Goal: Navigation & Orientation: Find specific page/section

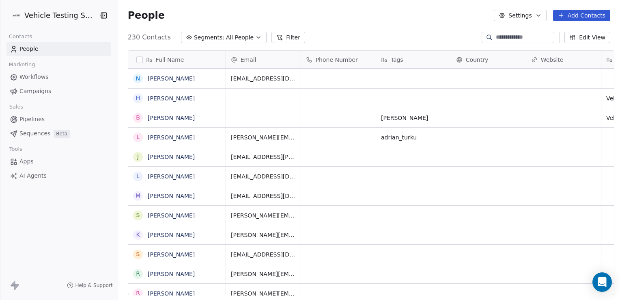
scroll to position [257, 500]
click at [34, 118] on span "Pipelines" at bounding box center [31, 119] width 25 height 9
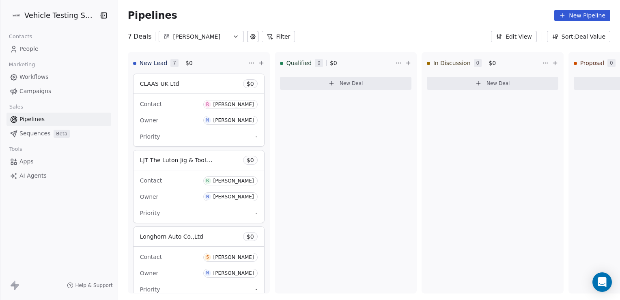
click at [190, 36] on div "[PERSON_NAME]" at bounding box center [201, 36] width 56 height 9
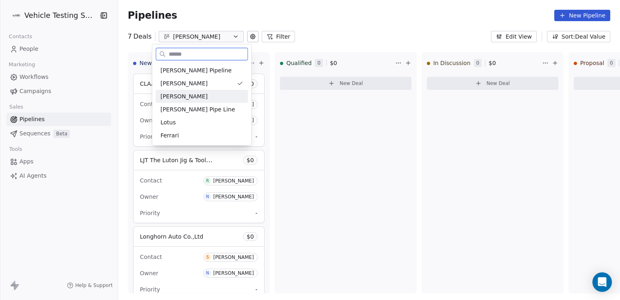
click at [190, 98] on span "[PERSON_NAME]" at bounding box center [183, 96] width 47 height 9
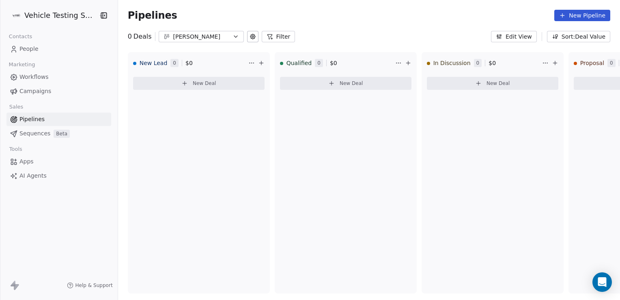
click at [200, 35] on div "[PERSON_NAME]" at bounding box center [201, 36] width 56 height 9
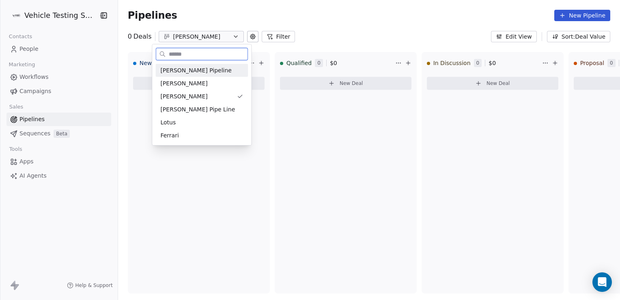
click at [168, 71] on span "[PERSON_NAME] Pipeline" at bounding box center [195, 70] width 71 height 9
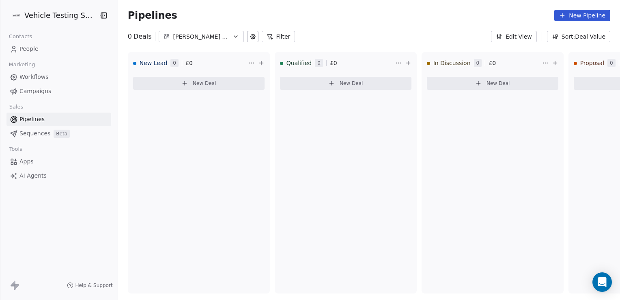
click at [178, 38] on div "[PERSON_NAME] Pipeline" at bounding box center [201, 36] width 56 height 9
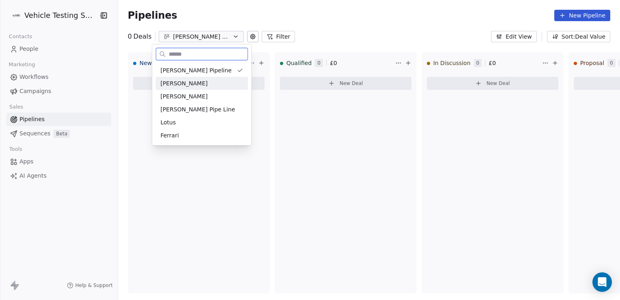
click at [171, 85] on span "[PERSON_NAME]" at bounding box center [183, 83] width 47 height 9
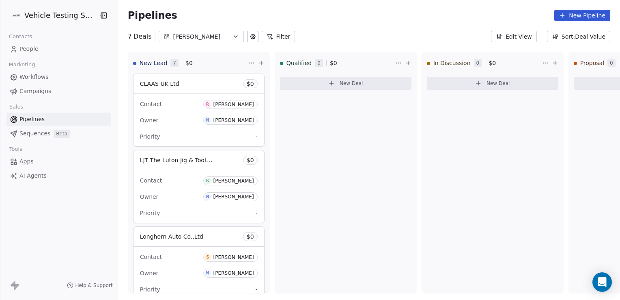
click at [200, 31] on button "[PERSON_NAME]" at bounding box center [201, 36] width 85 height 11
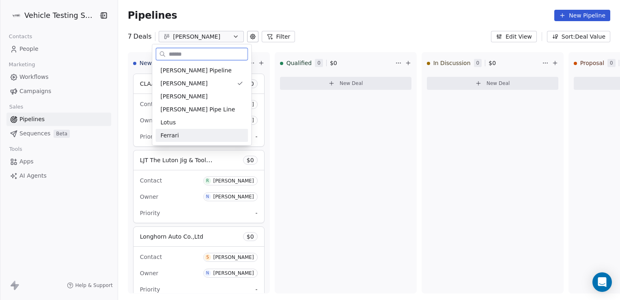
click at [190, 136] on div "Ferrari" at bounding box center [201, 135] width 83 height 9
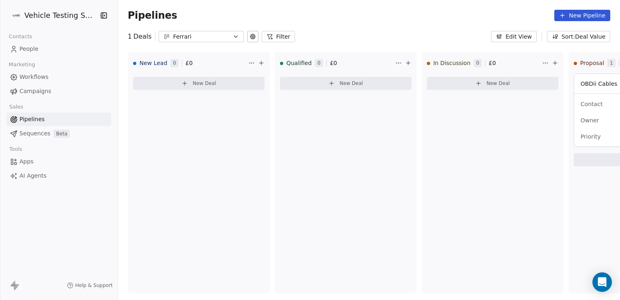
click at [184, 41] on button "Ferrari" at bounding box center [201, 36] width 85 height 11
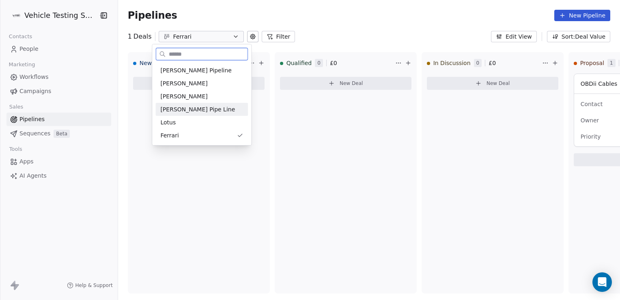
click at [178, 106] on span "[PERSON_NAME] Pipe Line" at bounding box center [197, 109] width 75 height 9
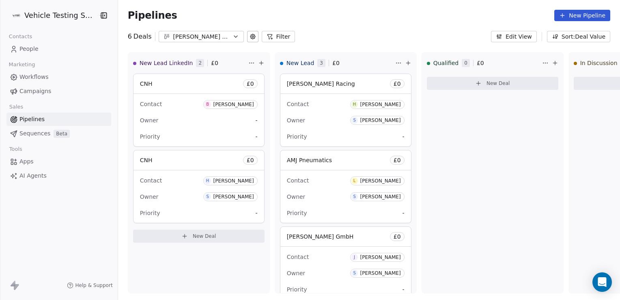
click at [218, 39] on div "[PERSON_NAME] Pipe Line" at bounding box center [201, 36] width 56 height 9
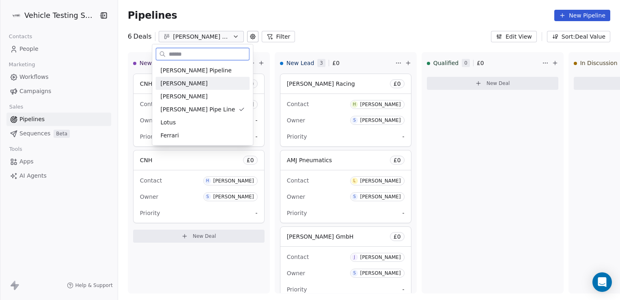
click at [169, 88] on div "[PERSON_NAME]" at bounding box center [202, 83] width 94 height 13
